Goal: Task Accomplishment & Management: Manage account settings

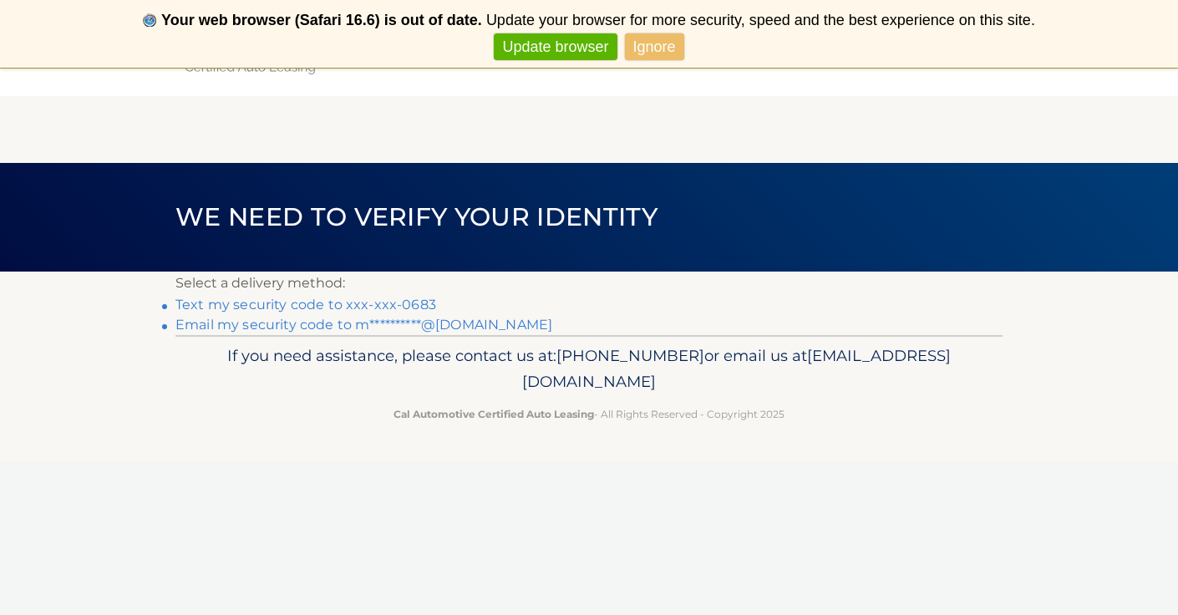
click at [363, 305] on link "Text my security code to xxx-xxx-0683" at bounding box center [305, 305] width 261 height 16
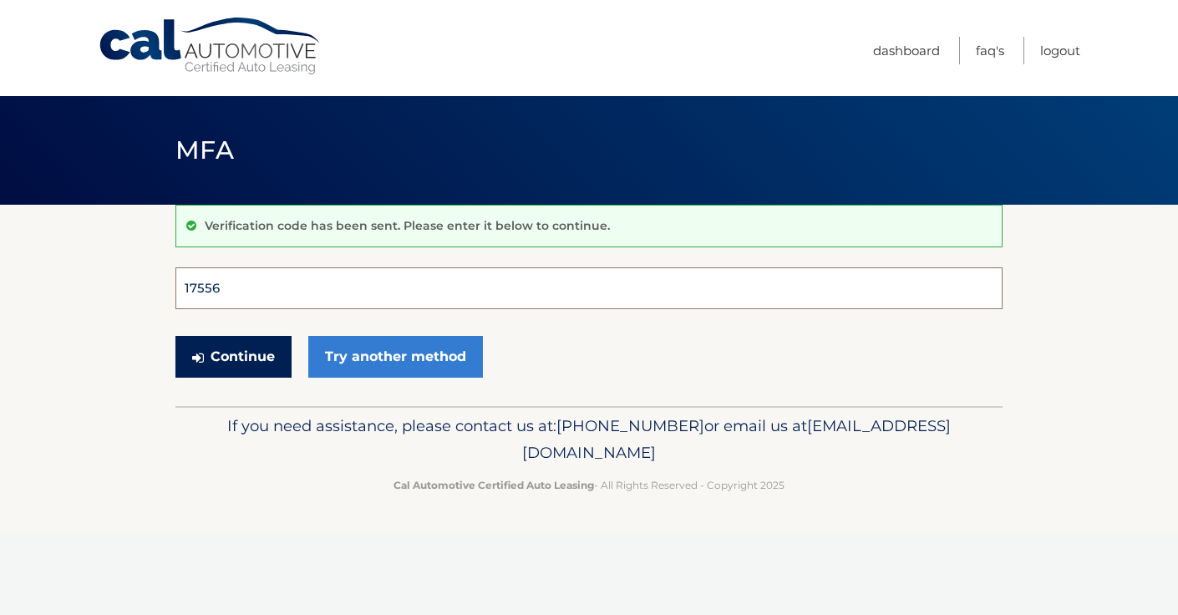
type input "175566"
click at [233, 356] on button "Continue" at bounding box center [233, 357] width 116 height 42
click at [261, 359] on button "Continue" at bounding box center [233, 357] width 116 height 42
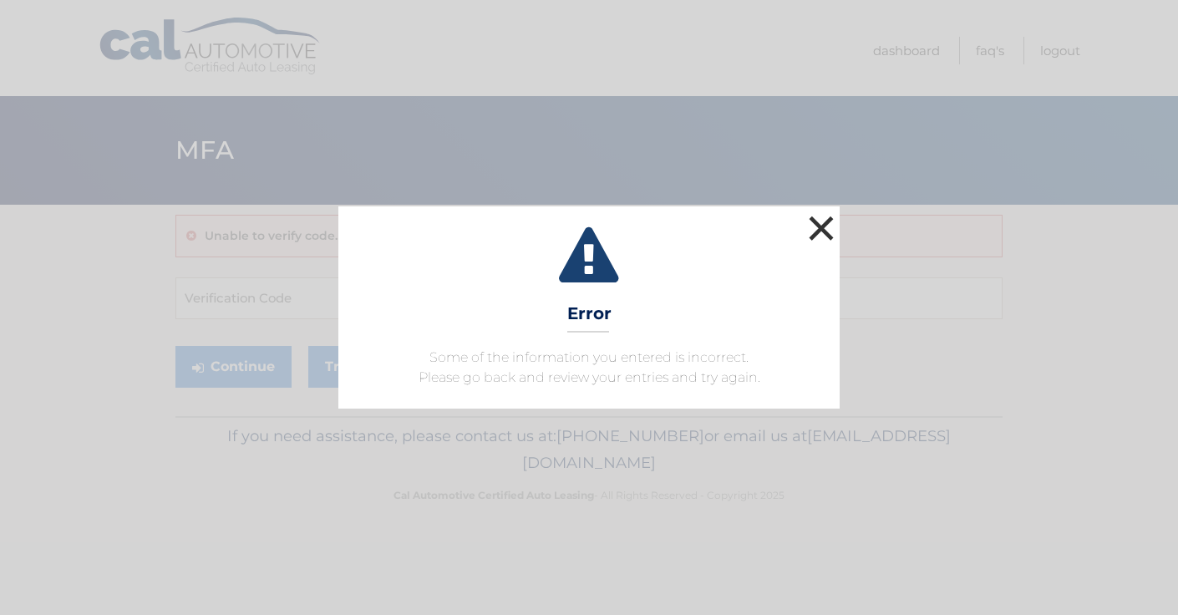
click at [827, 224] on button "×" at bounding box center [821, 227] width 33 height 33
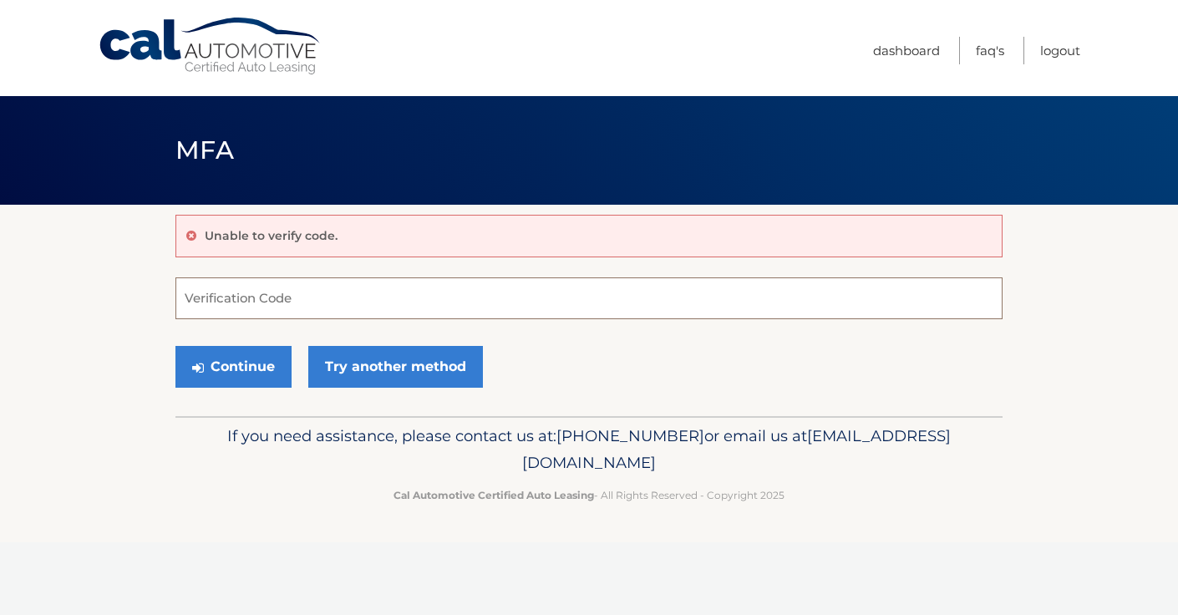
click at [380, 306] on input "Verification Code" at bounding box center [588, 298] width 827 height 42
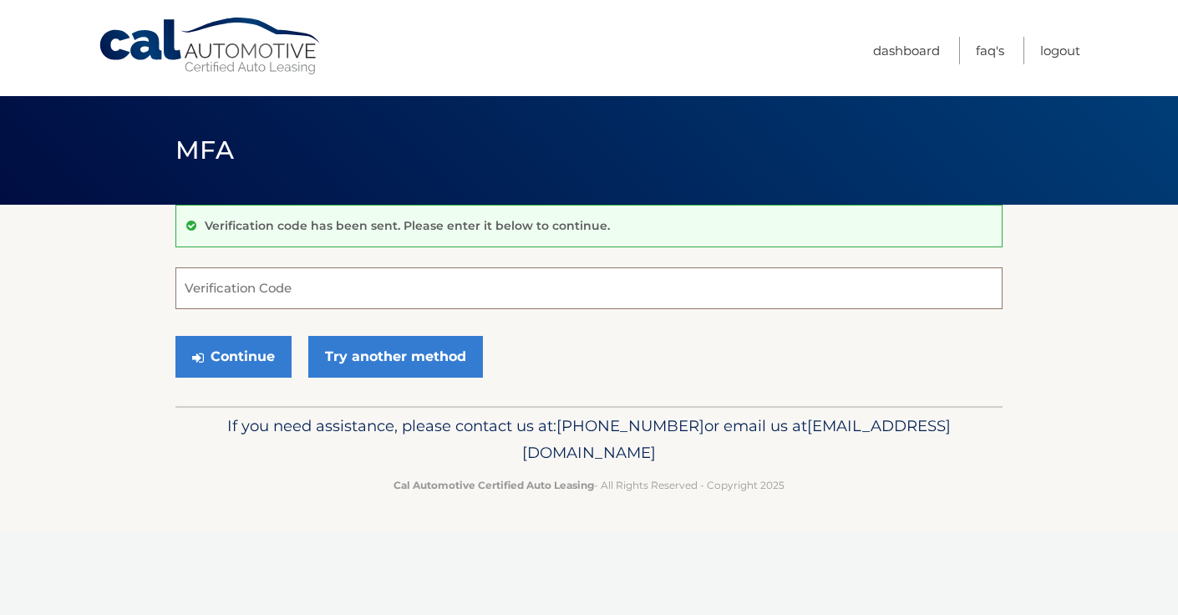
click at [233, 292] on input "Verification Code" at bounding box center [588, 288] width 827 height 42
type input "175566"
click at [249, 357] on button "Continue" at bounding box center [233, 357] width 116 height 42
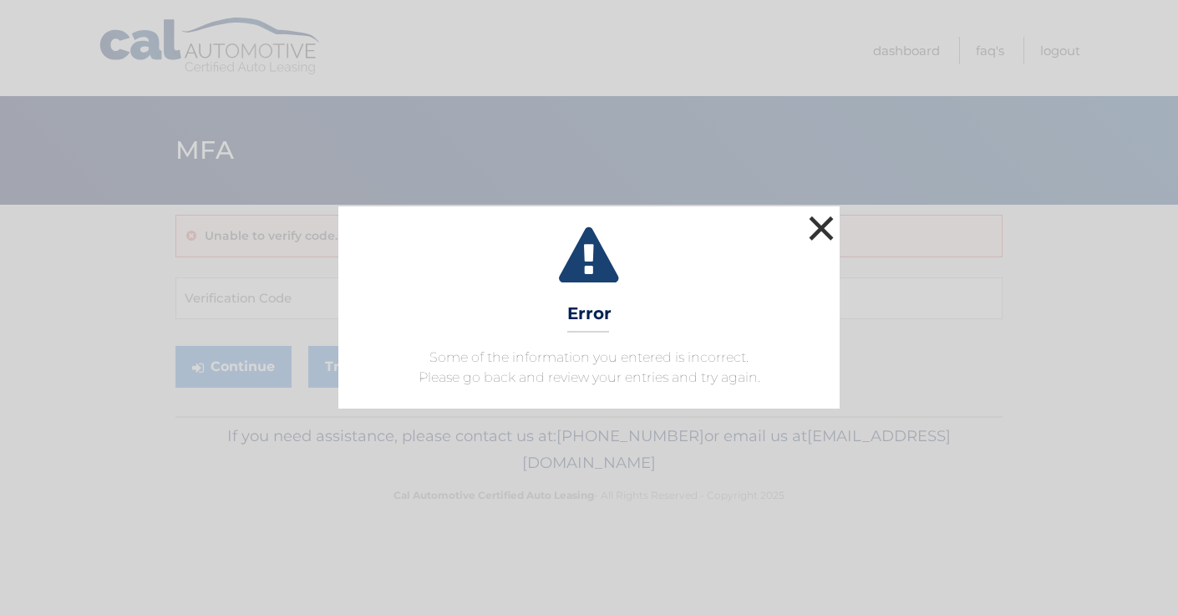
click at [814, 226] on button "×" at bounding box center [821, 227] width 33 height 33
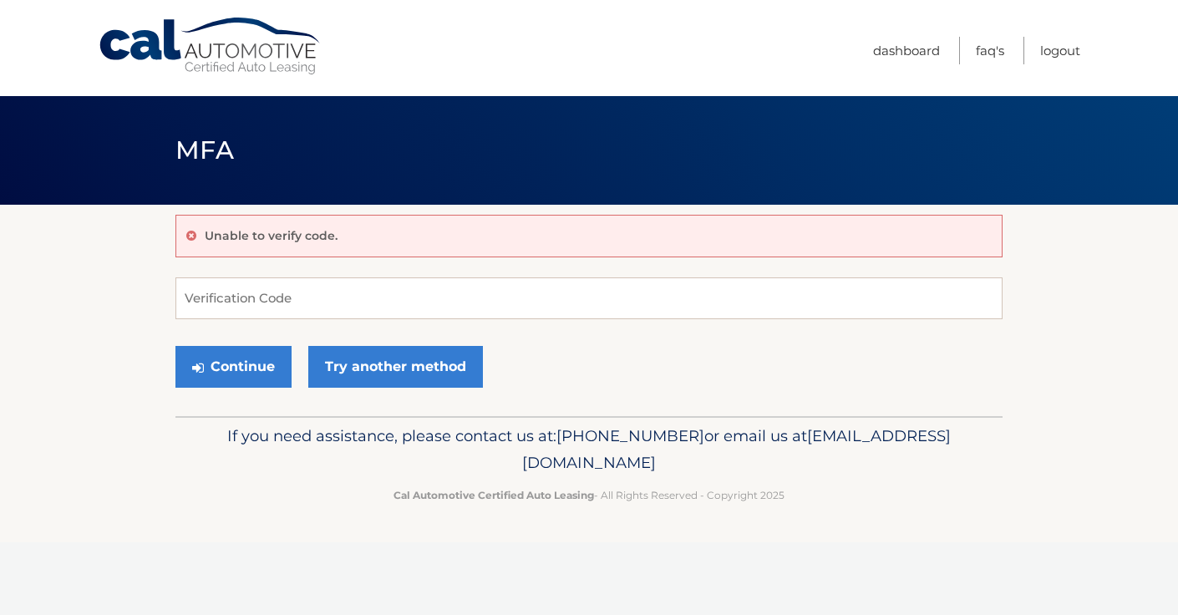
click at [180, 49] on link "Cal Automotive" at bounding box center [211, 46] width 226 height 59
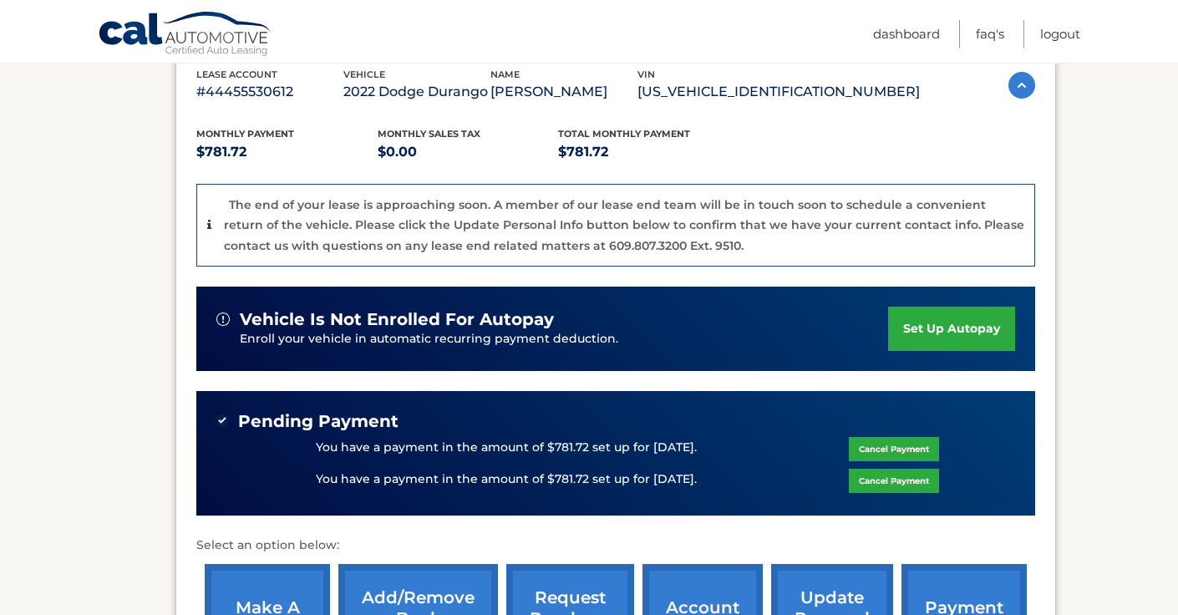
scroll to position [313, 0]
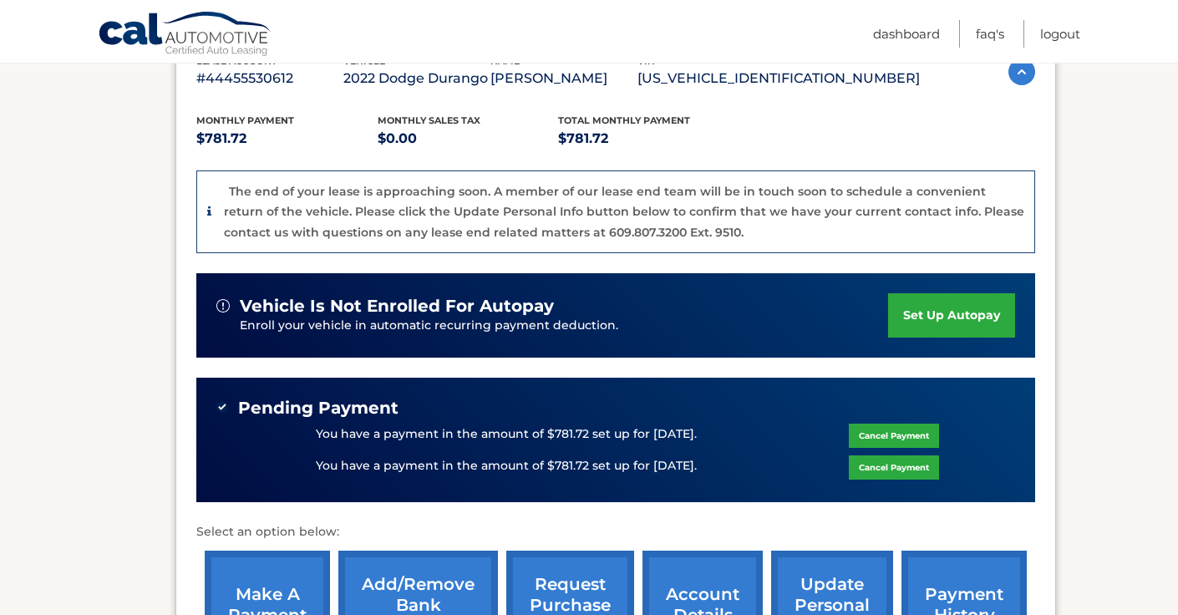
click at [901, 429] on link "Cancel Payment" at bounding box center [894, 436] width 90 height 24
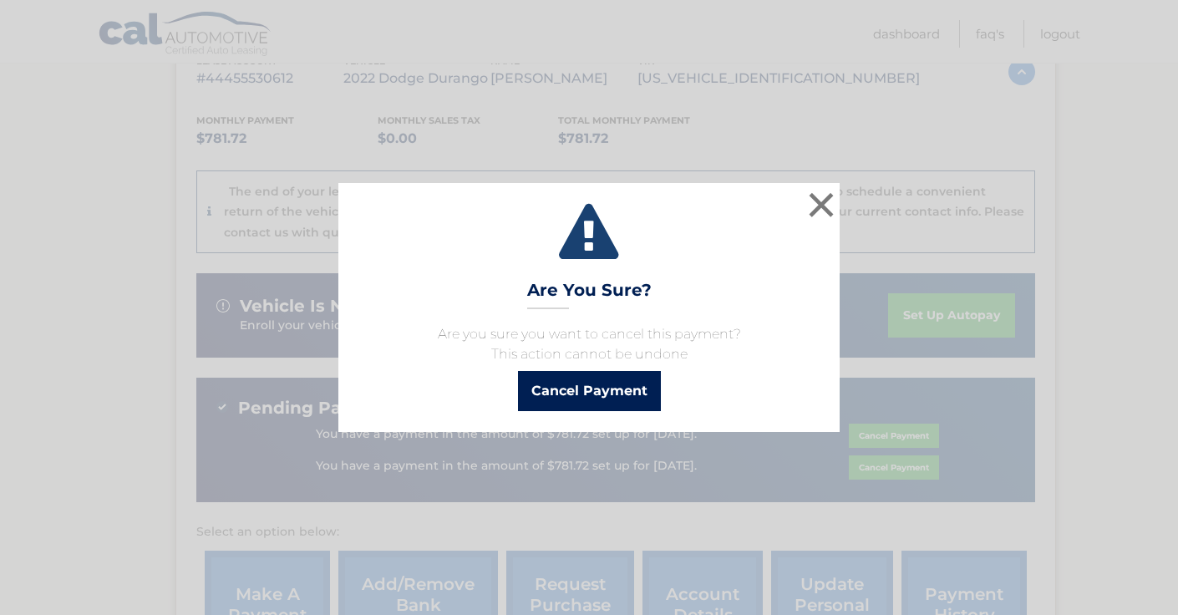
click at [607, 394] on button "Cancel Payment" at bounding box center [589, 391] width 143 height 40
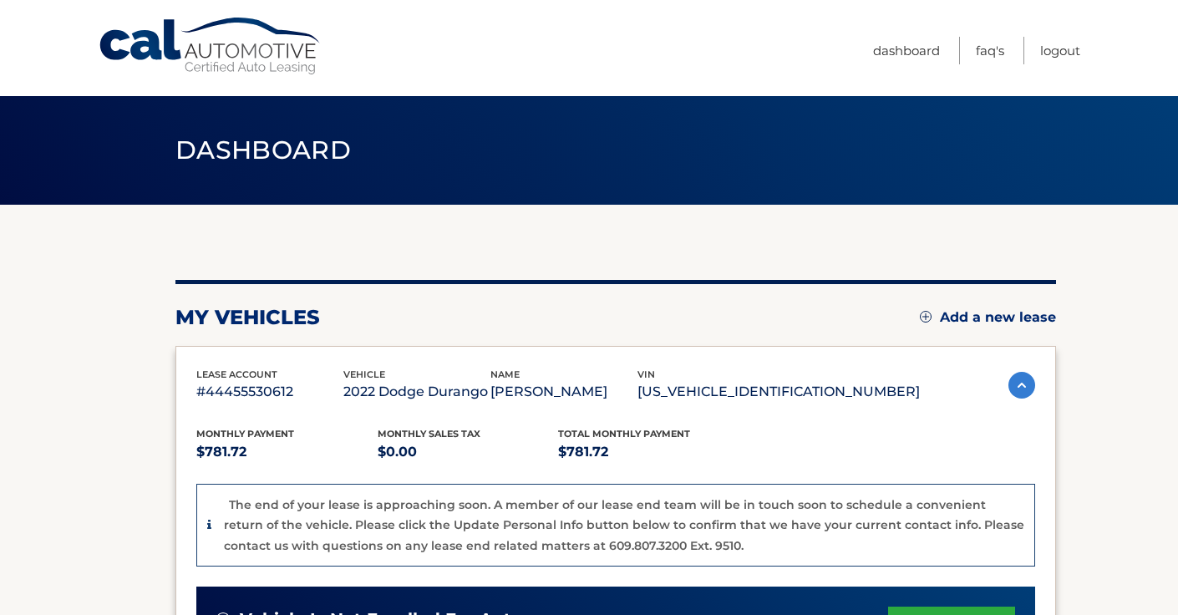
scroll to position [313, 0]
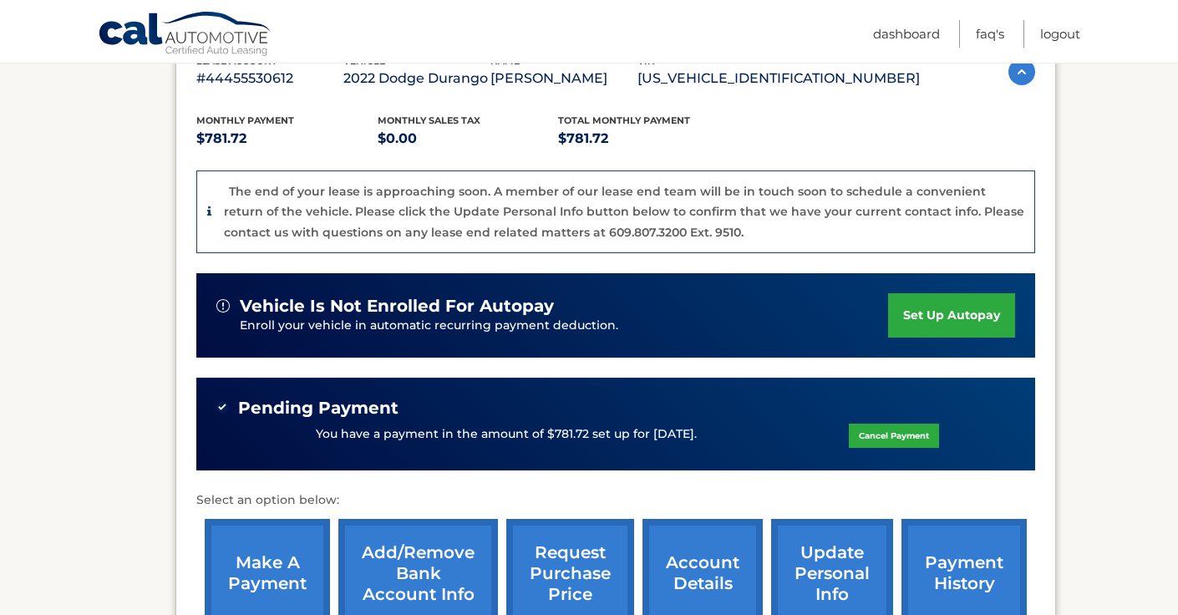
click at [1137, 345] on section "my vehicles Add a new lease lease account #44455530612 vehicle 2022 Dodge Duran…" at bounding box center [589, 299] width 1178 height 816
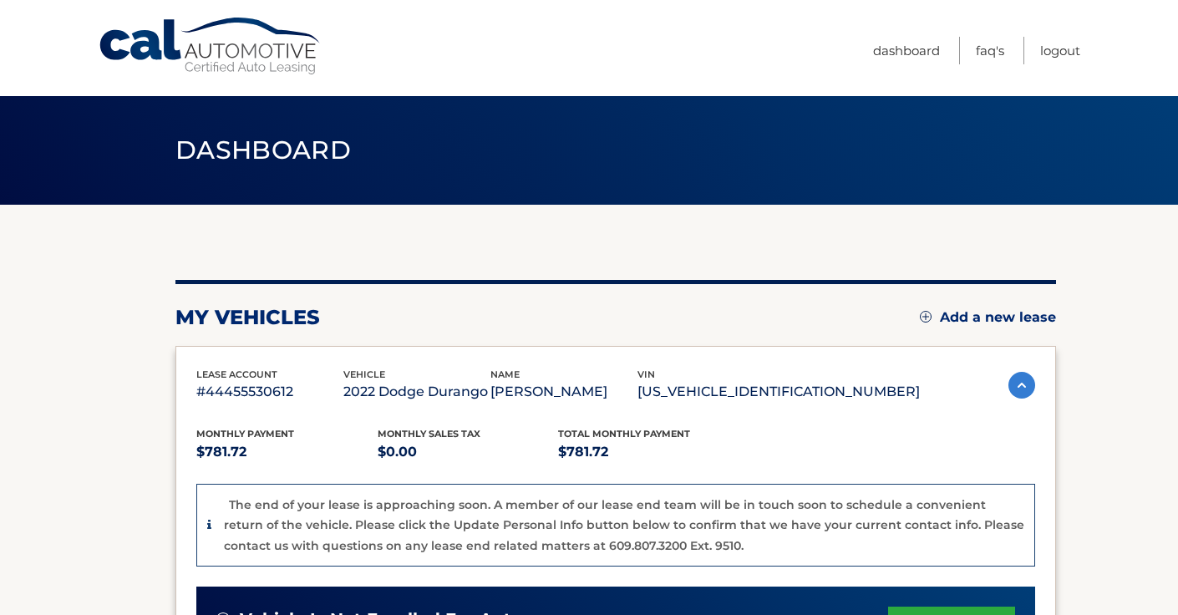
scroll to position [0, 0]
